Goal: Information Seeking & Learning: Learn about a topic

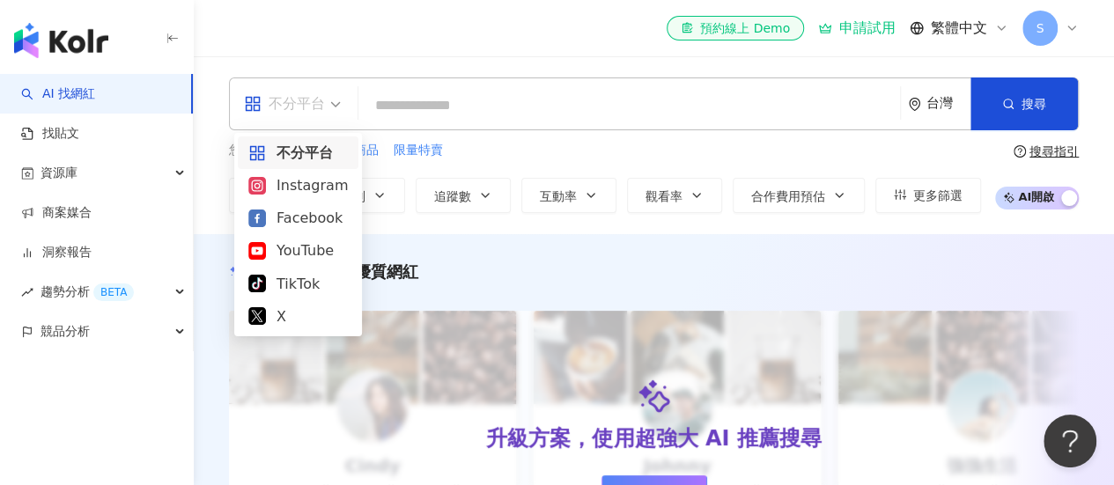
click at [326, 107] on span "不分平台" at bounding box center [292, 104] width 97 height 28
click at [303, 184] on div "Instagram" at bounding box center [297, 185] width 99 height 22
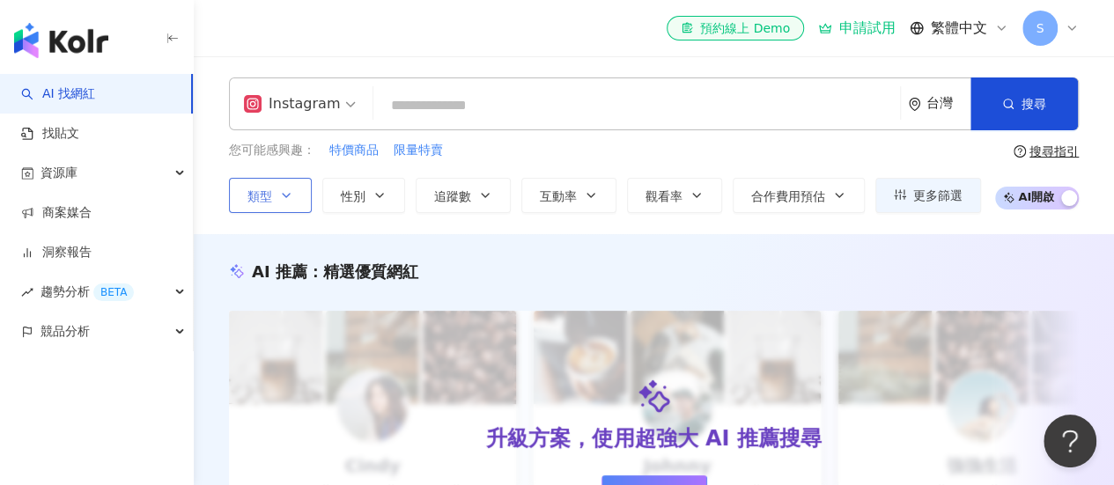
click at [291, 196] on icon "button" at bounding box center [286, 195] width 14 height 14
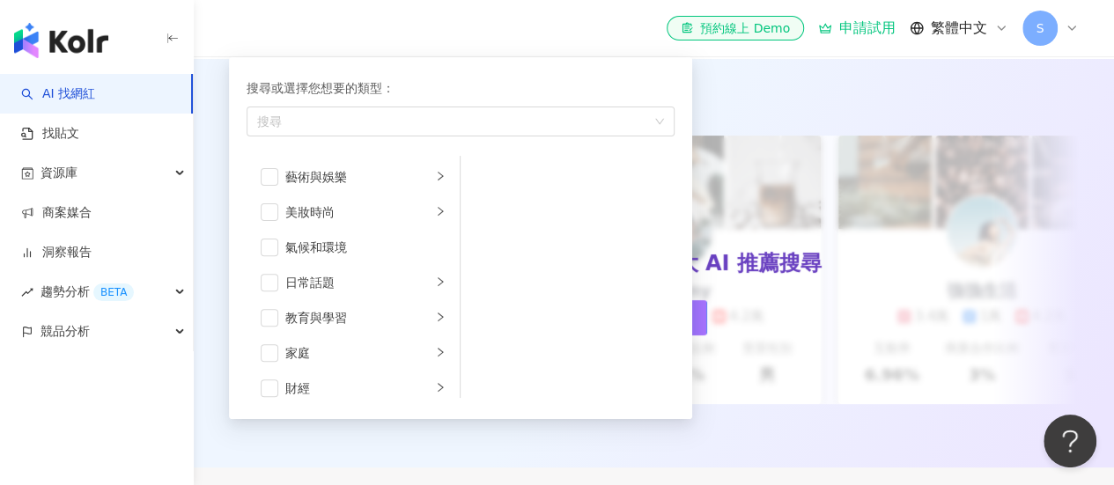
scroll to position [174, 0]
click at [269, 348] on span "button" at bounding box center [270, 354] width 18 height 18
click at [435, 357] on icon "right" at bounding box center [440, 353] width 11 height 11
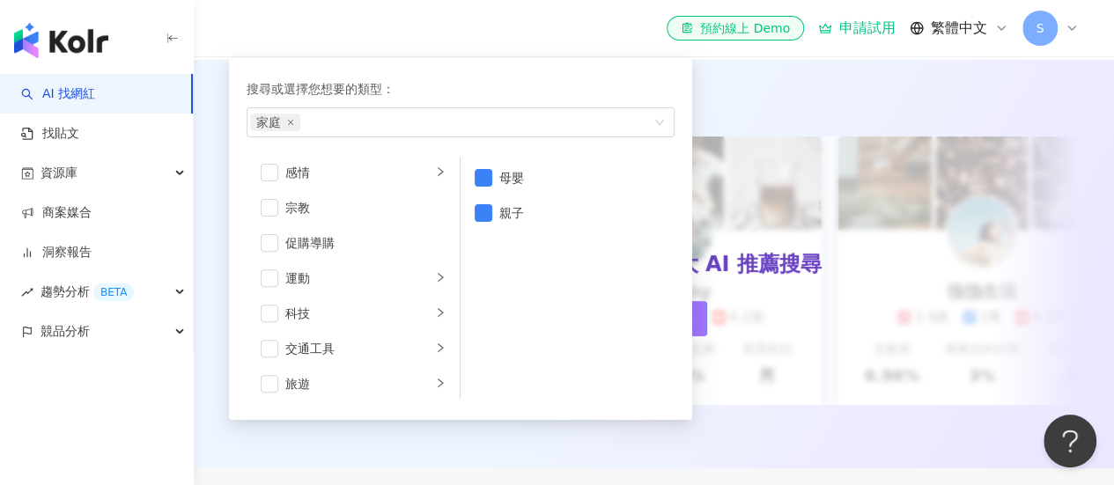
scroll to position [609, 0]
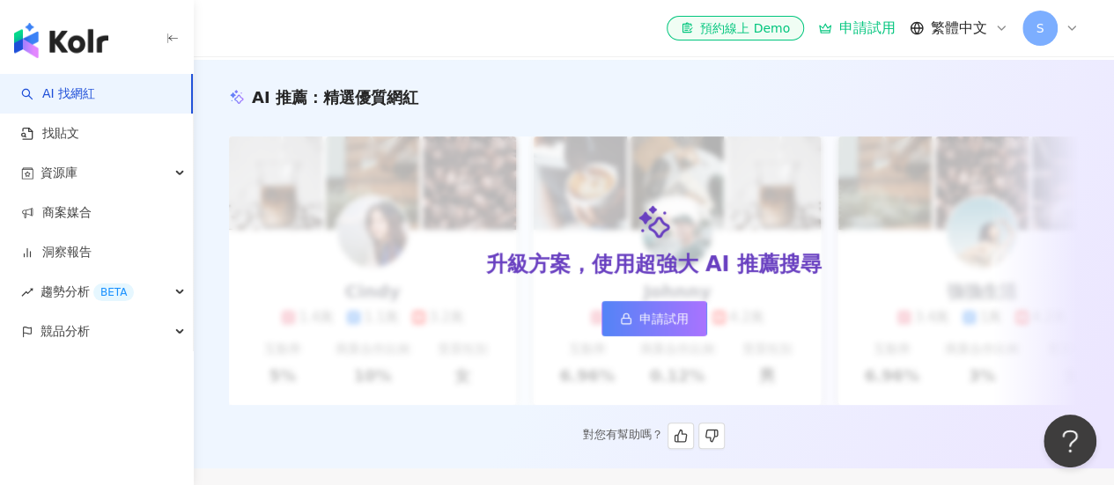
click at [729, 96] on div "AI 推薦 ： 精選優質網紅" at bounding box center [654, 97] width 850 height 22
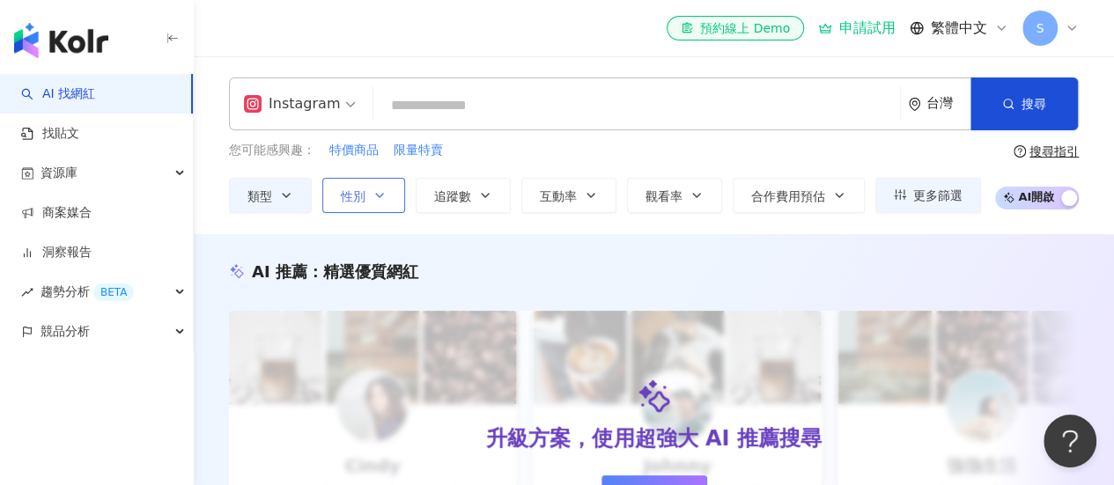
click at [369, 198] on button "性別" at bounding box center [363, 195] width 83 height 35
click at [478, 189] on icon "button" at bounding box center [485, 195] width 14 height 14
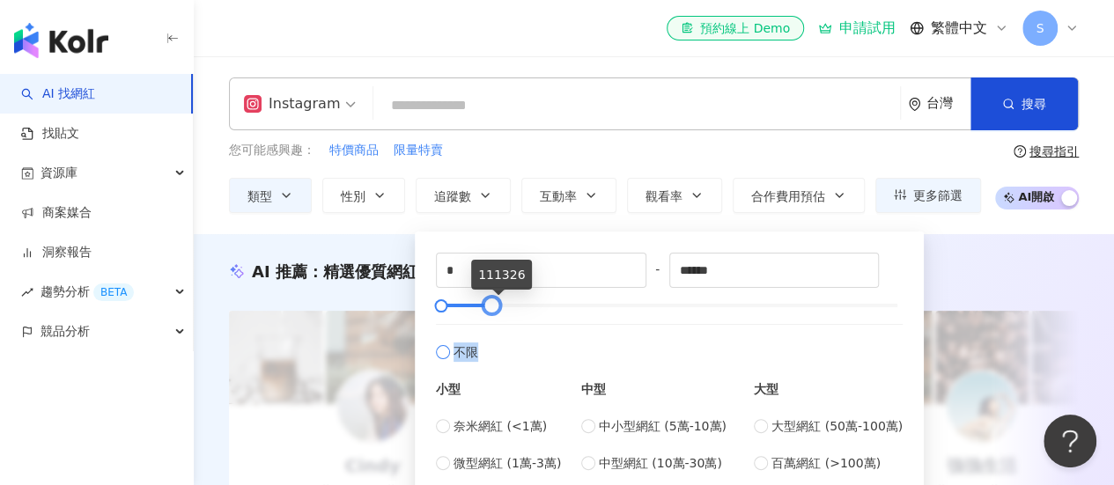
drag, startPoint x: 893, startPoint y: 305, endPoint x: 487, endPoint y: 324, distance: 406.3
click at [487, 324] on div "* - ****** 不限 小型 奈米網紅 (<1萬) 微型網紅 (1萬-3萬) 小型網紅 (3萬-5萬) 中型 中小型網紅 (5萬-10萬) 中型網紅 (1…" at bounding box center [669, 381] width 467 height 257
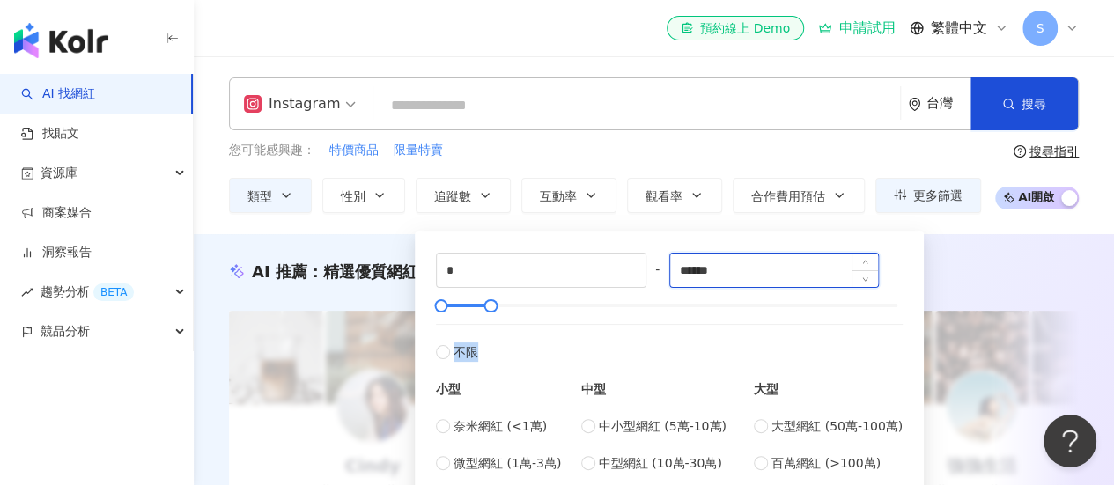
click at [728, 272] on input "******" at bounding box center [774, 270] width 209 height 33
type input "*****"
click at [957, 255] on div "AI 推薦 ： 精選優質網紅 升級方案，使用超強大 AI 推薦搜尋 申請試用 Cindy 1.4萬 1.1萬 3.2萬 互動率 5% 商業合作比例 10% 受…" at bounding box center [654, 438] width 920 height 409
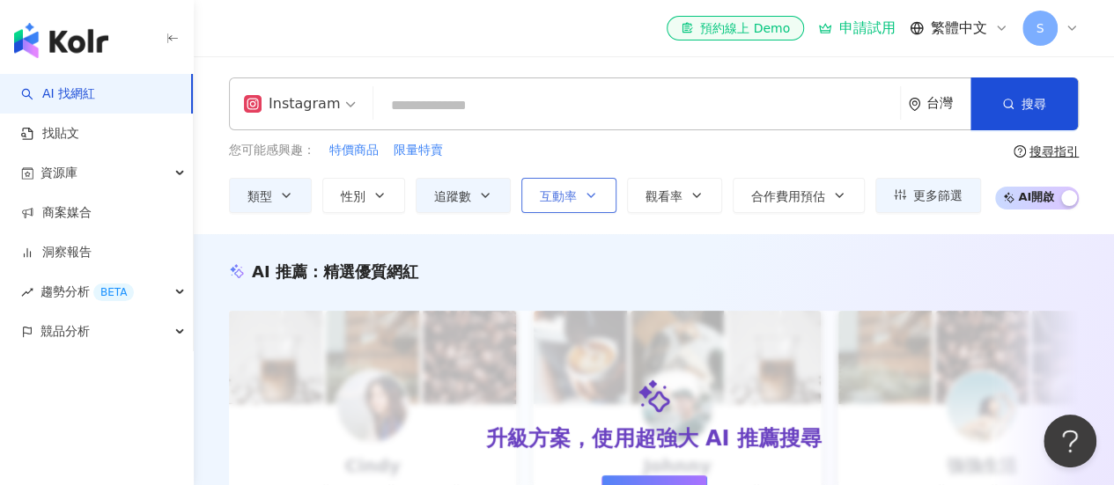
click at [563, 194] on span "互動率" at bounding box center [558, 196] width 37 height 14
click at [954, 264] on div "AI 推薦 ： 精選優質網紅" at bounding box center [654, 272] width 850 height 22
click at [899, 202] on button "更多篩選" at bounding box center [928, 195] width 106 height 35
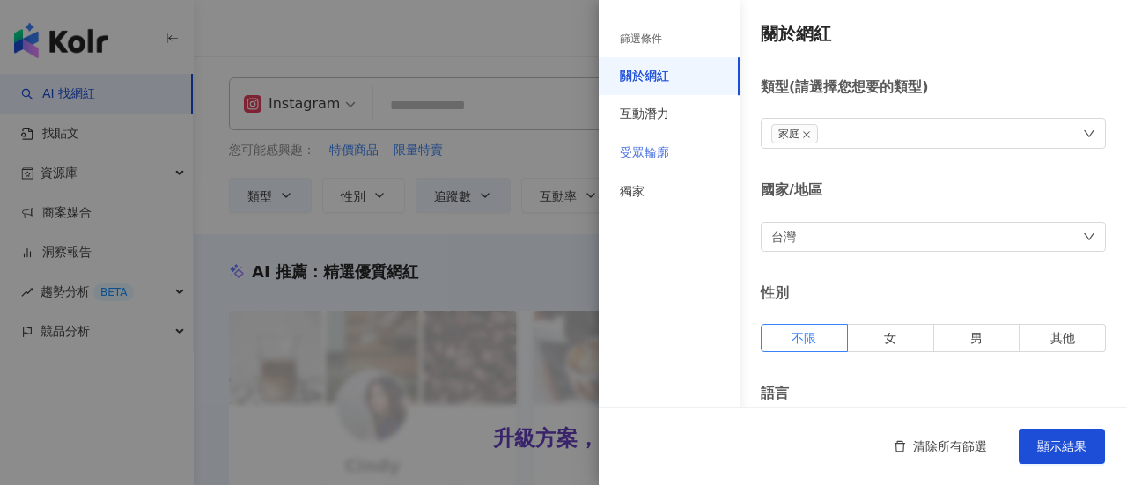
click at [684, 155] on div "受眾輪廓" at bounding box center [669, 153] width 141 height 39
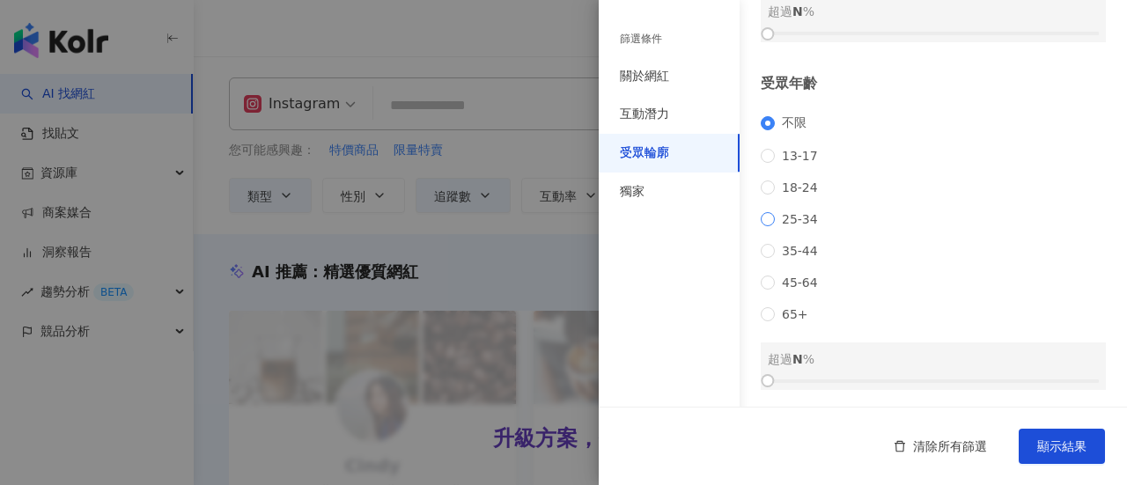
scroll to position [173, 0]
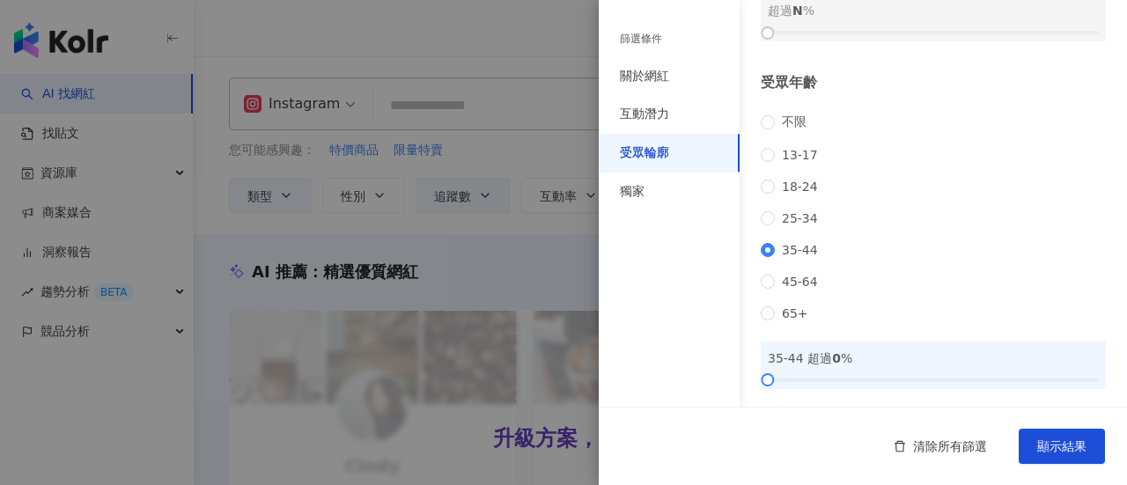
click at [766, 288] on div "不限 13-17 18-24 25-34 35-44 45-64 65+" at bounding box center [933, 217] width 345 height 206
click at [775, 289] on span "45-64" at bounding box center [800, 282] width 50 height 14
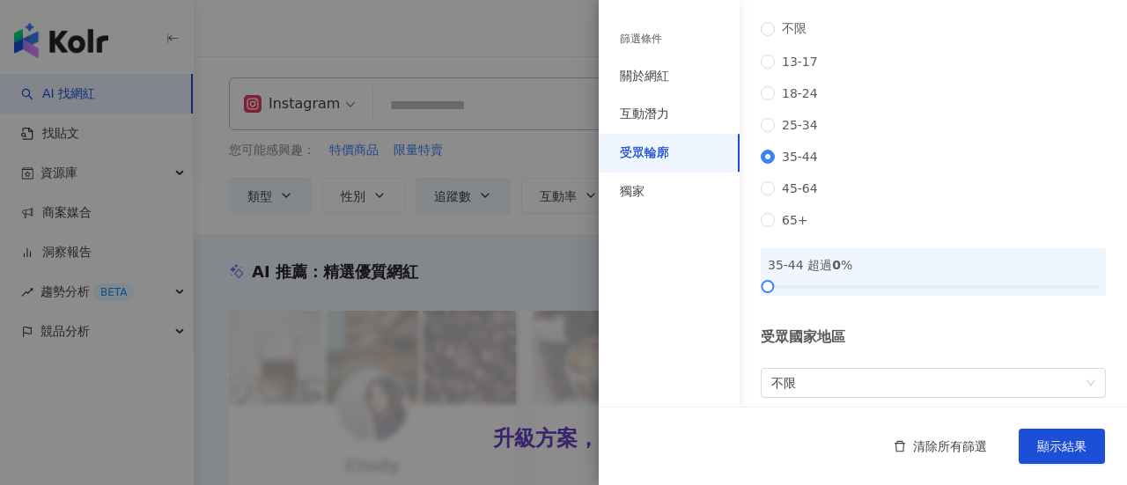
scroll to position [283, 0]
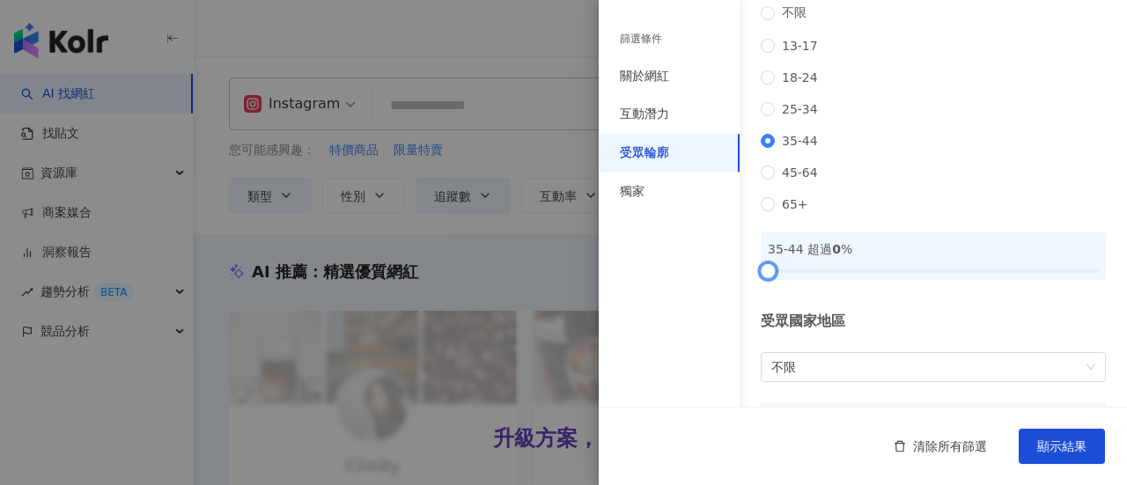
drag, startPoint x: 769, startPoint y: 291, endPoint x: 750, endPoint y: 293, distance: 19.5
click at [750, 293] on div "受眾輪廓 受眾性別 不限 男 女 超過 N % 受眾年齡 不限 13-17 18-24 25-34 35-44 45-64 65+ 35-44 超過 0 % …" at bounding box center [863, 94] width 528 height 755
click at [769, 198] on div "不限 13-17 18-24 25-34 35-44 45-64 65+" at bounding box center [933, 108] width 345 height 206
click at [1001, 381] on span "不限" at bounding box center [933, 367] width 324 height 28
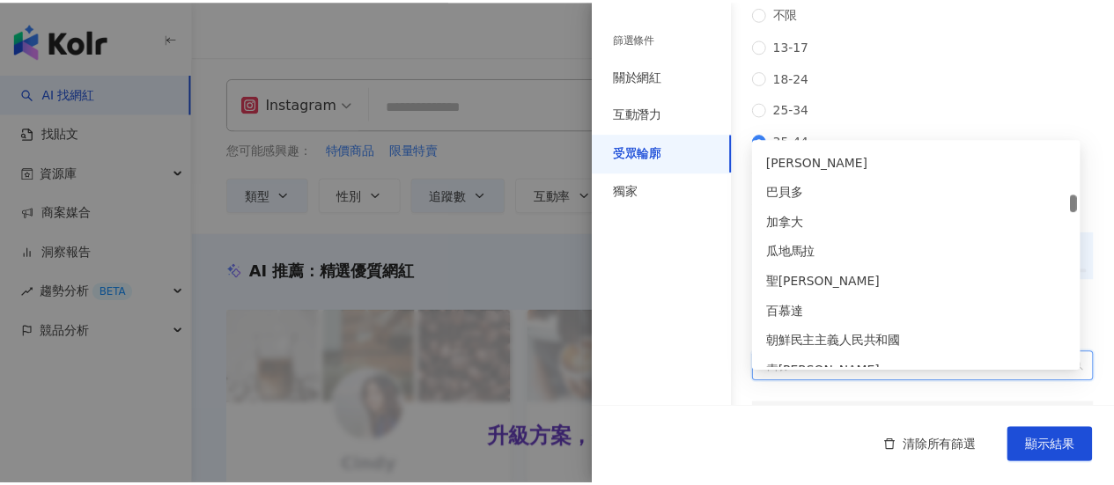
scroll to position [1731, 0]
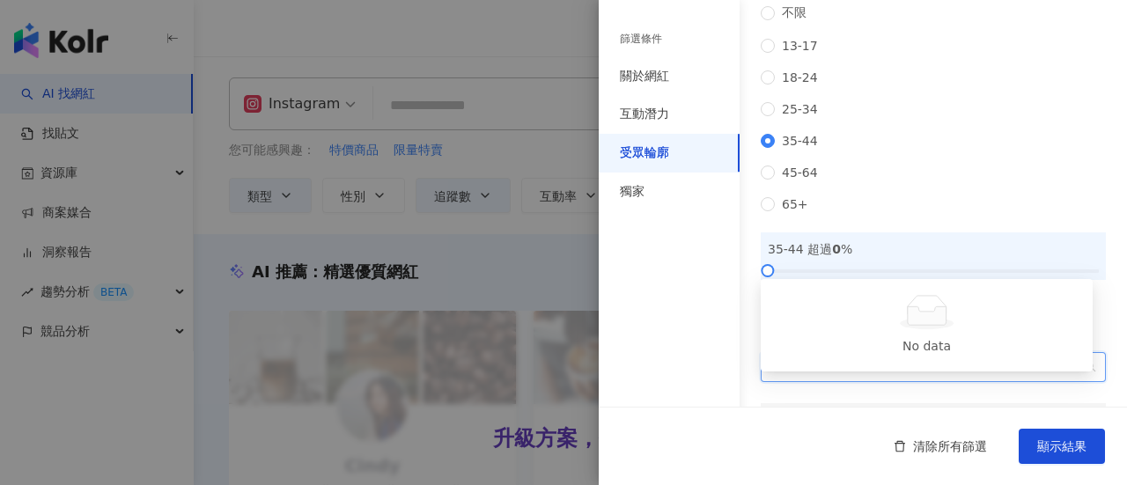
type input "*"
click at [834, 353] on div "台灣" at bounding box center [927, 352] width 304 height 19
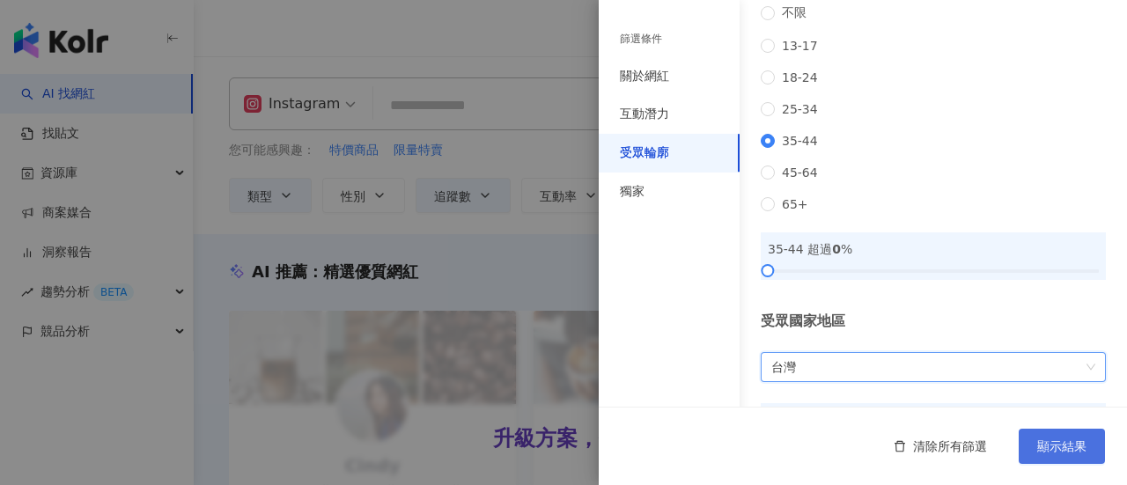
click at [1048, 436] on button "顯示結果" at bounding box center [1062, 446] width 86 height 35
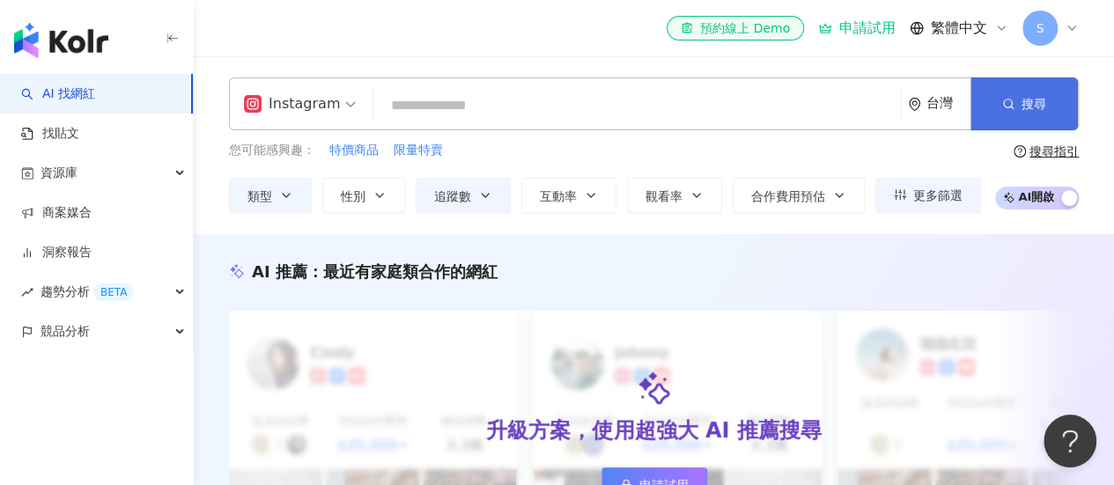
click at [1005, 111] on span "button" at bounding box center [1008, 104] width 12 height 14
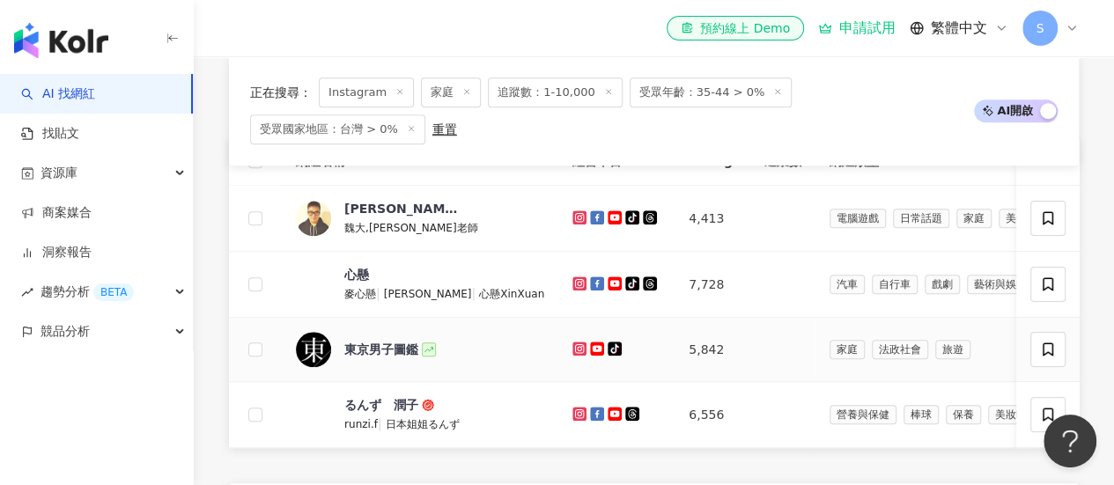
scroll to position [600, 0]
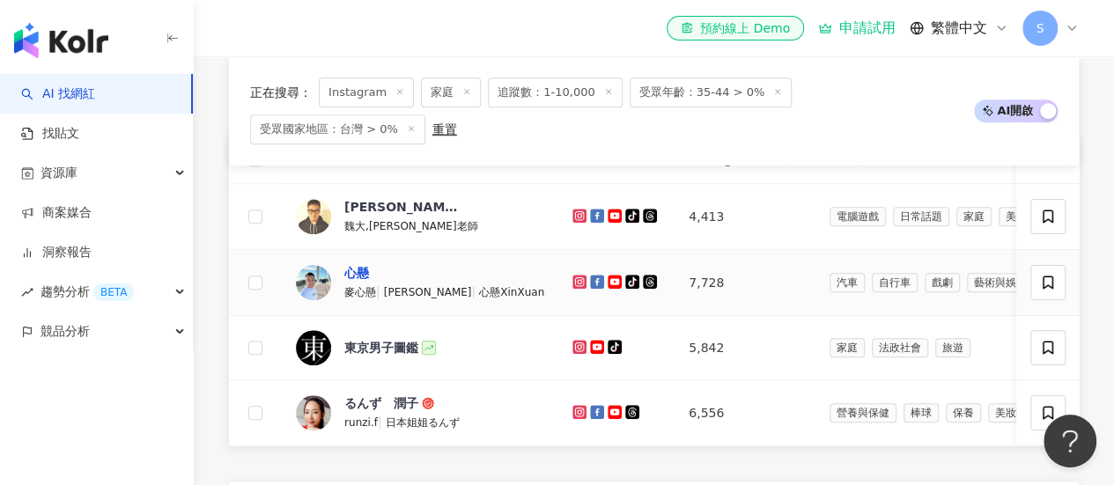
click at [359, 264] on div "心懸" at bounding box center [356, 273] width 25 height 18
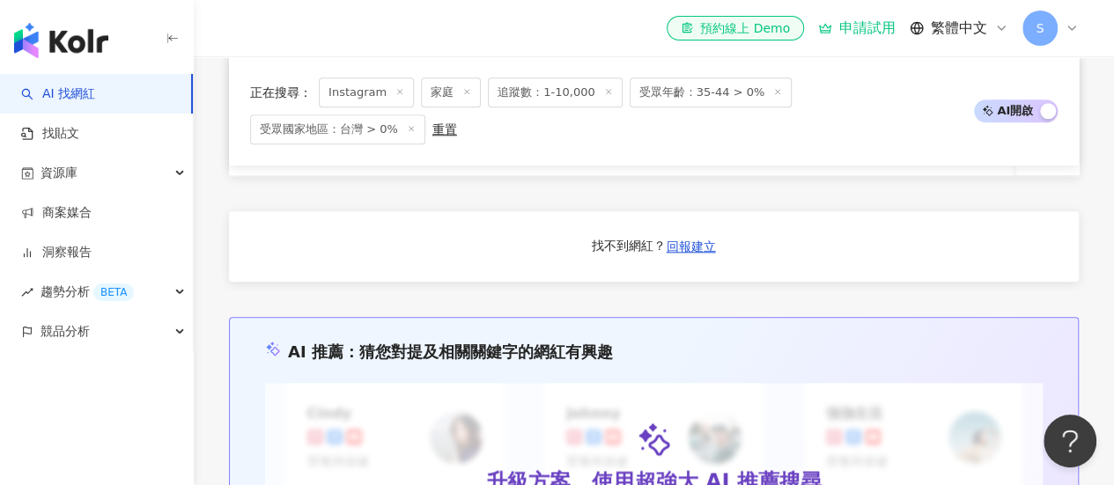
scroll to position [887, 0]
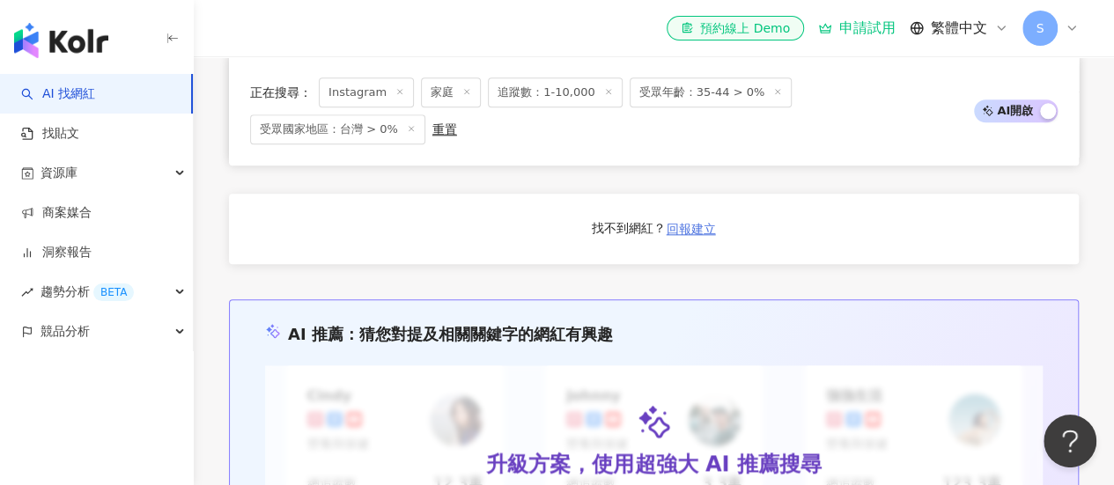
click at [686, 231] on button "回報建立" at bounding box center [691, 229] width 51 height 28
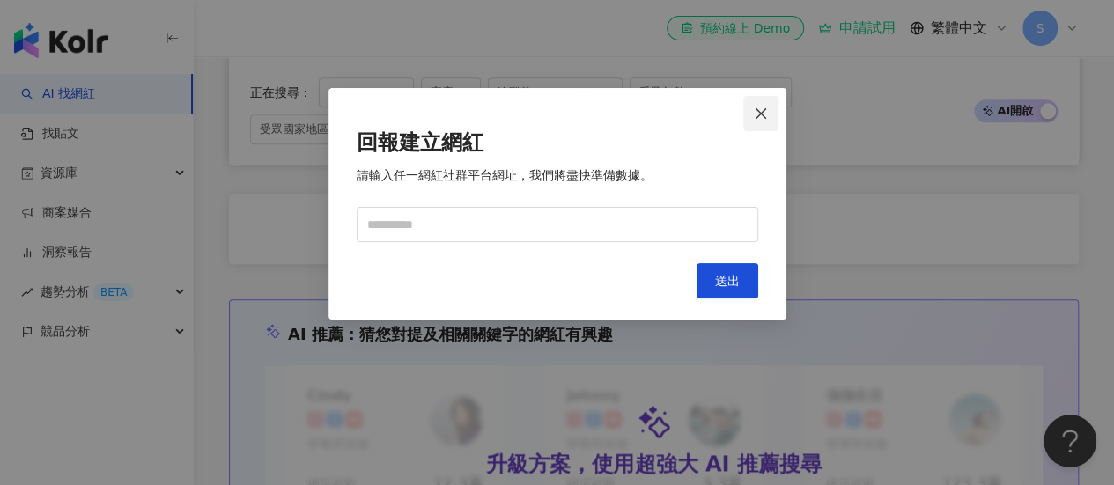
click at [752, 109] on span "Close" at bounding box center [760, 114] width 35 height 14
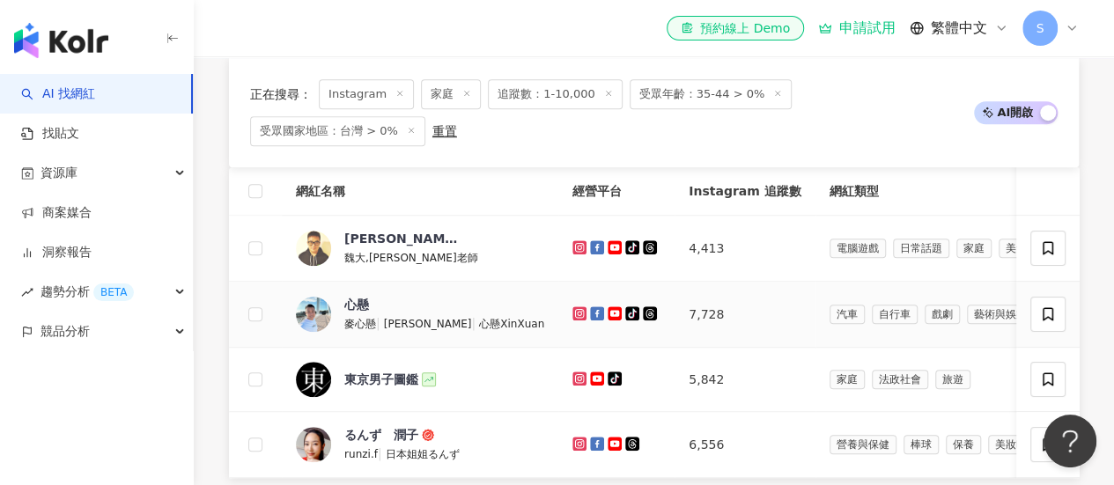
scroll to position [569, 0]
